Goal: Information Seeking & Learning: Learn about a topic

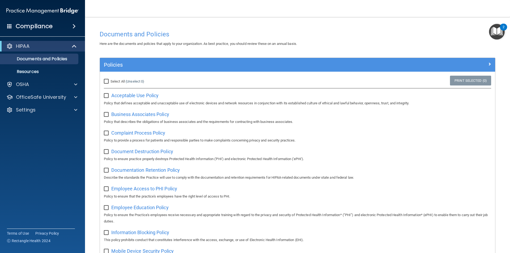
click at [118, 105] on p "Policy that defines acceptable and unacceptable use of electronic devices and n…" at bounding box center [297, 103] width 387 height 6
click at [106, 97] on input "checkbox" at bounding box center [107, 96] width 6 height 4
click at [106, 96] on input "checkbox" at bounding box center [107, 96] width 6 height 4
checkbox input "false"
click at [74, 26] on span at bounding box center [74, 26] width 3 height 6
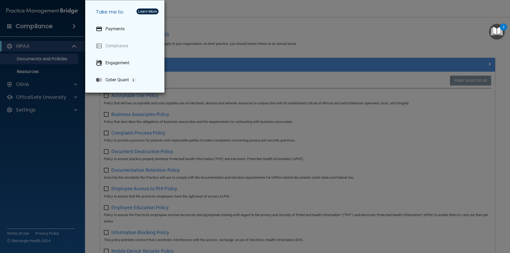
click at [56, 139] on div "Take me to: Payments Compliance Engagement Cyber Quant" at bounding box center [255, 126] width 510 height 253
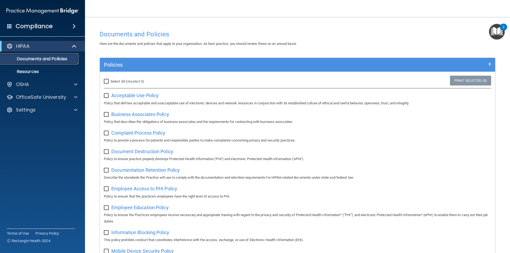
click at [37, 55] on link "Documents and Policies" at bounding box center [37, 59] width 84 height 11
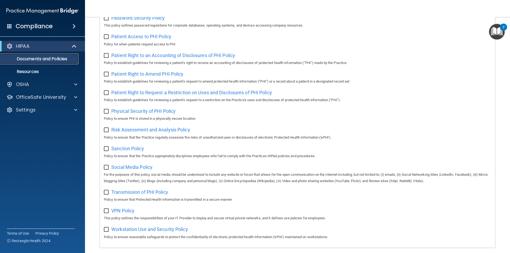
scroll to position [280, 0]
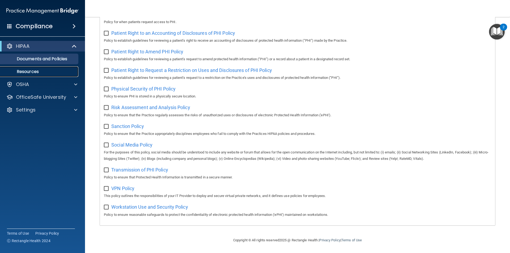
click at [34, 71] on p "Resources" at bounding box center [39, 71] width 73 height 5
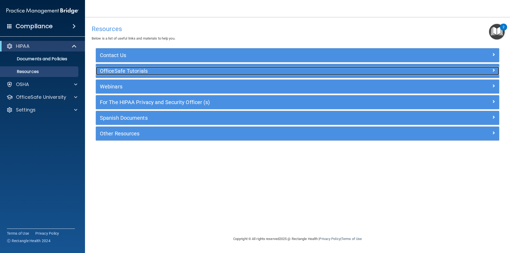
click at [140, 70] on h5 "OfficeSafe Tutorials" at bounding box center [247, 71] width 295 height 6
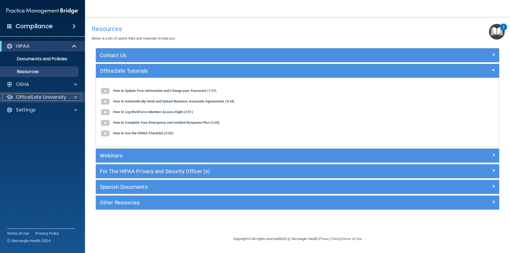
click at [77, 95] on span at bounding box center [75, 97] width 3 height 6
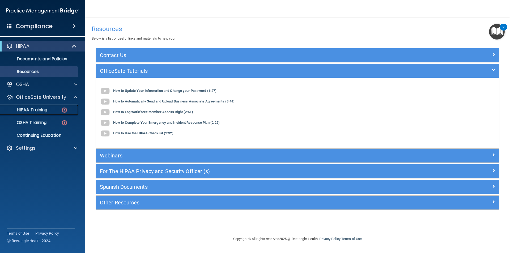
click at [35, 110] on p "HIPAA Training" at bounding box center [25, 109] width 44 height 5
